Goal: Communication & Community: Share content

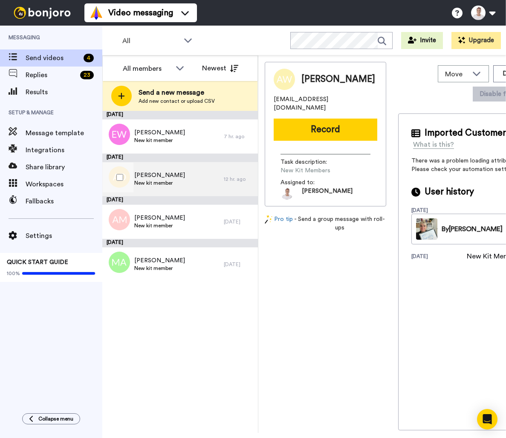
click at [159, 176] on span "Anita Dowdall" at bounding box center [159, 175] width 51 height 9
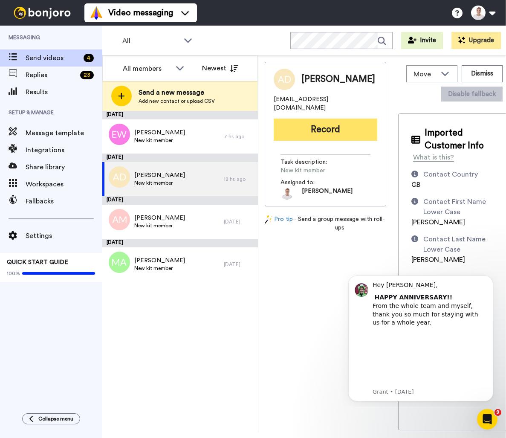
click at [337, 134] on button "Record" at bounding box center [326, 129] width 104 height 22
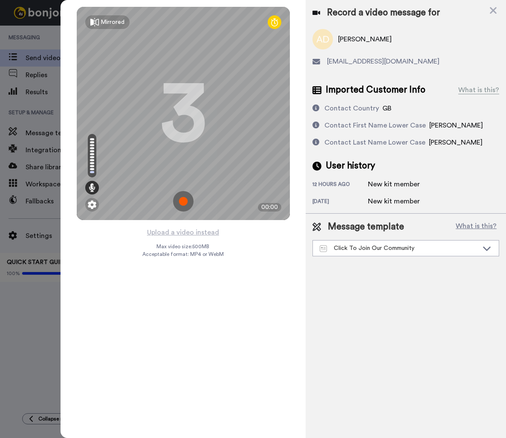
click at [185, 204] on img at bounding box center [183, 201] width 20 height 20
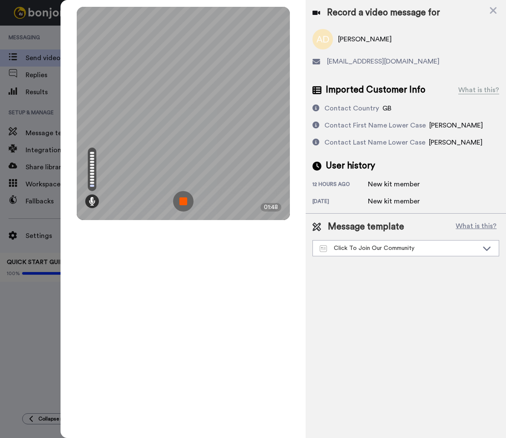
click at [182, 199] on img at bounding box center [183, 201] width 20 height 20
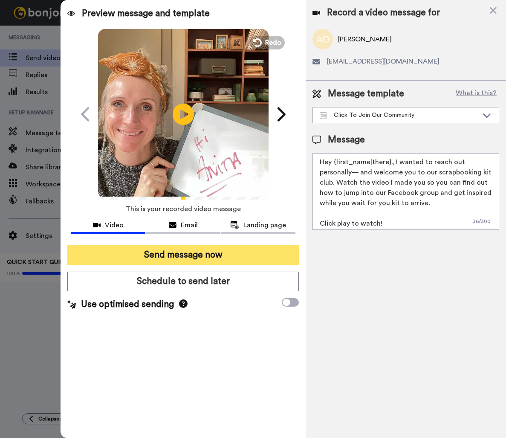
click at [235, 252] on button "Send message now" at bounding box center [182, 255] width 231 height 20
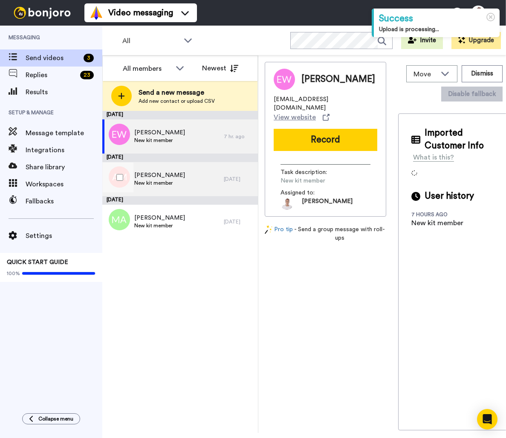
click at [167, 175] on span "[PERSON_NAME]" at bounding box center [159, 175] width 51 height 9
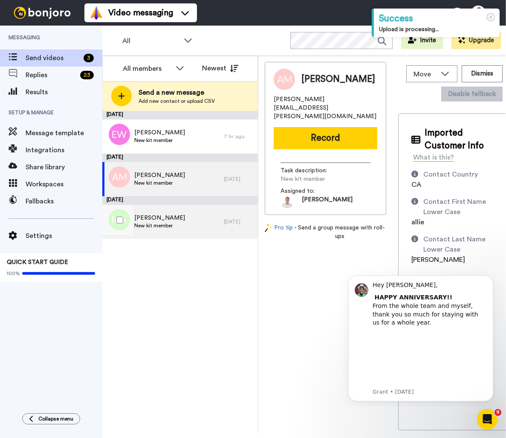
click at [162, 218] on span "[PERSON_NAME]" at bounding box center [159, 217] width 51 height 9
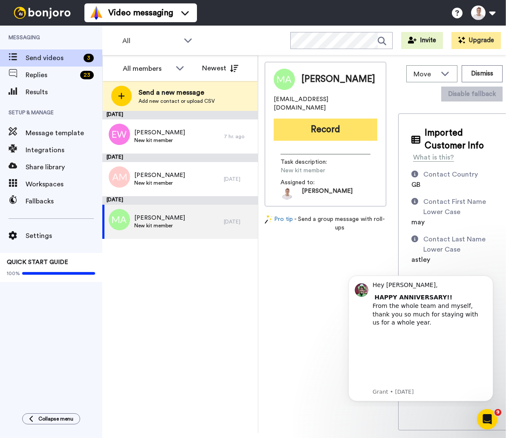
click at [336, 124] on button "Record" at bounding box center [326, 129] width 104 height 22
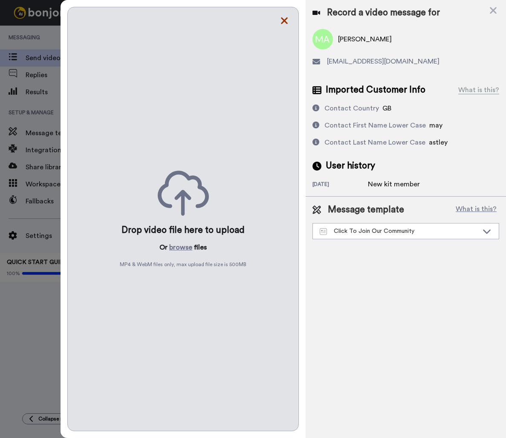
click at [286, 22] on icon at bounding box center [284, 20] width 9 height 11
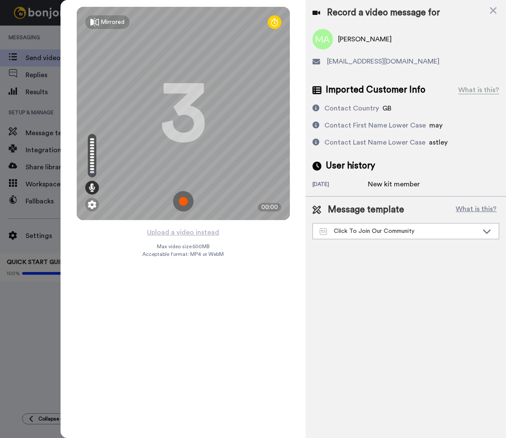
click at [181, 198] on img at bounding box center [183, 201] width 20 height 20
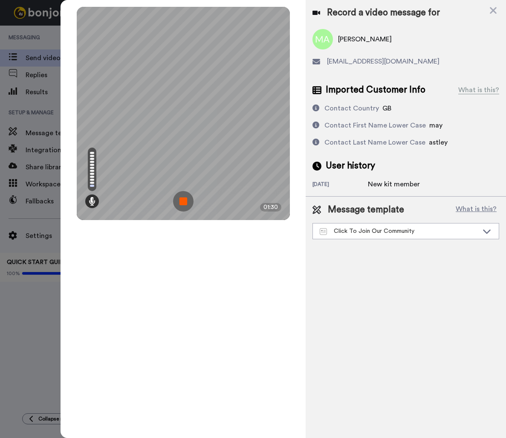
click at [183, 204] on img at bounding box center [183, 201] width 20 height 20
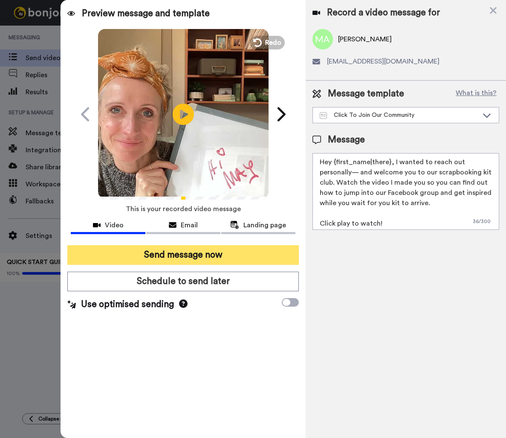
click at [169, 255] on button "Send message now" at bounding box center [182, 255] width 231 height 20
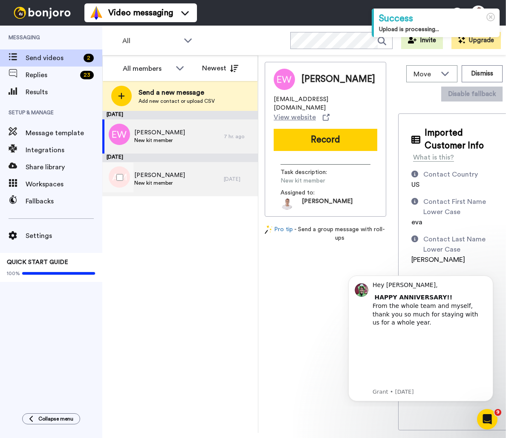
click at [143, 181] on span "New kit member" at bounding box center [159, 182] width 51 height 7
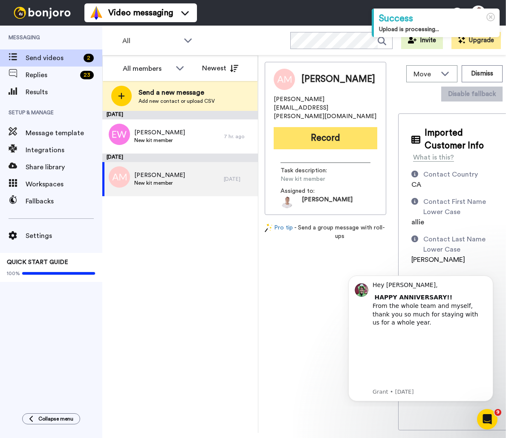
click at [325, 127] on button "Record" at bounding box center [326, 138] width 104 height 22
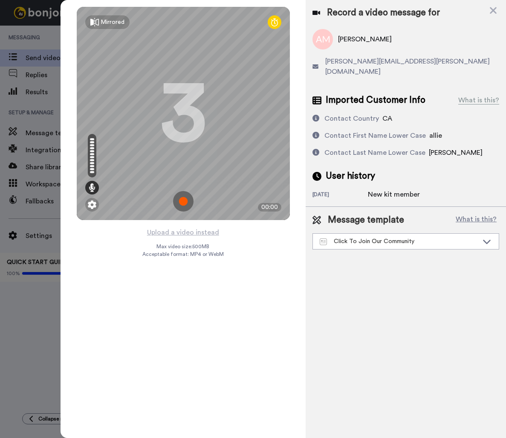
click at [187, 201] on img at bounding box center [183, 201] width 20 height 20
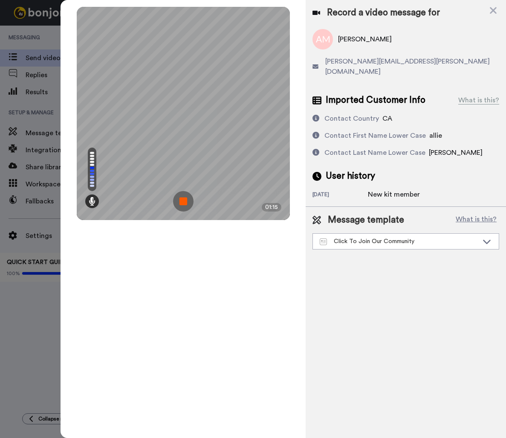
click at [182, 202] on img at bounding box center [183, 201] width 20 height 20
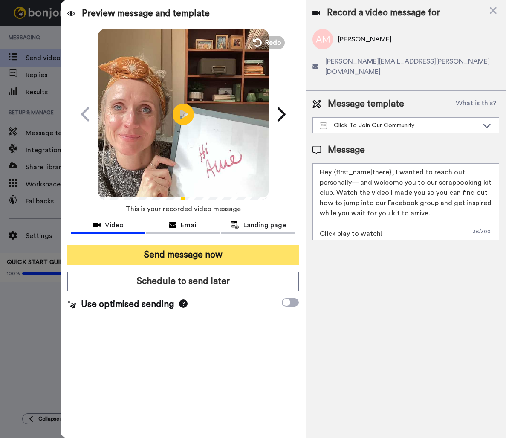
click at [183, 254] on button "Send message now" at bounding box center [182, 255] width 231 height 20
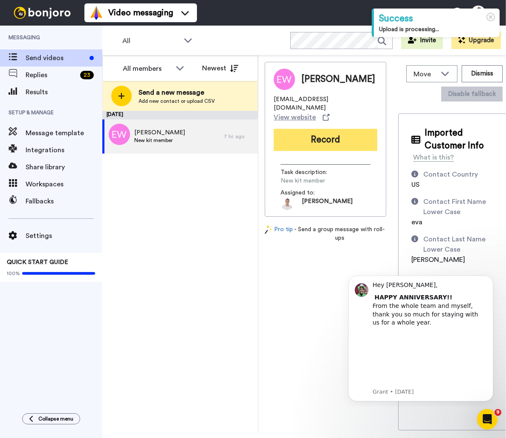
click at [326, 135] on button "Record" at bounding box center [326, 140] width 104 height 22
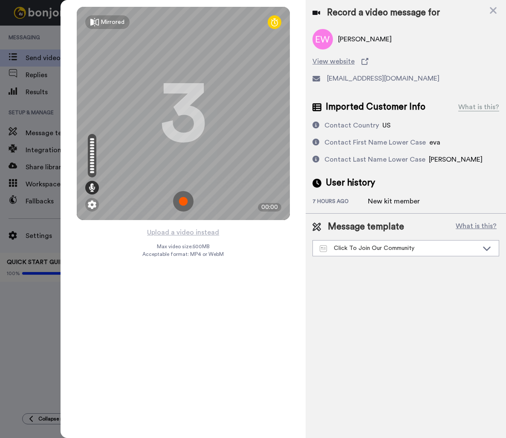
click at [185, 202] on img at bounding box center [183, 201] width 20 height 20
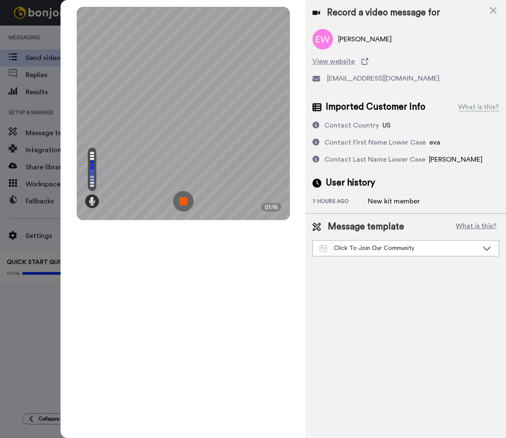
click at [185, 202] on img at bounding box center [183, 201] width 20 height 20
